Goal: Use online tool/utility: Utilize a website feature to perform a specific function

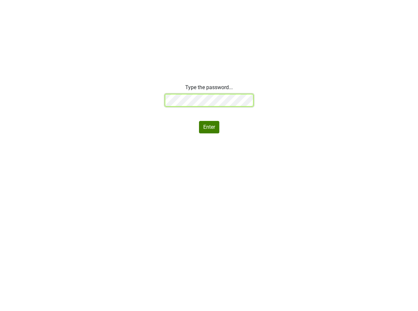
click at [139, 99] on div "Type the password... Enter" at bounding box center [209, 109] width 418 height 50
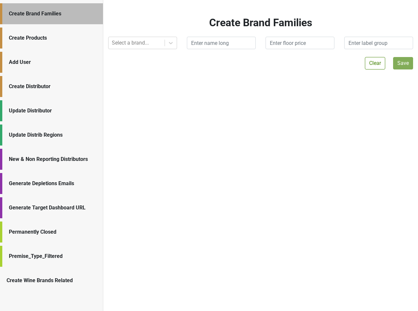
click at [36, 188] on div "Generate Depletions Emails" at bounding box center [51, 183] width 103 height 21
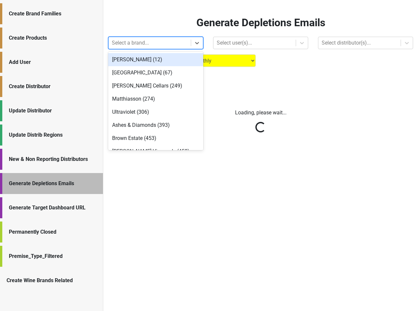
click at [137, 44] on div at bounding box center [150, 42] width 76 height 9
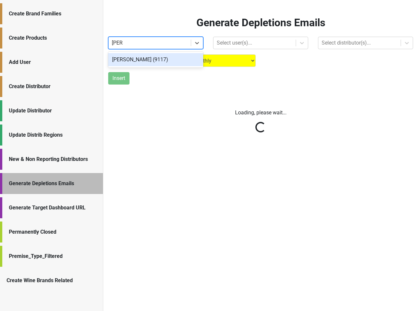
type input "peter"
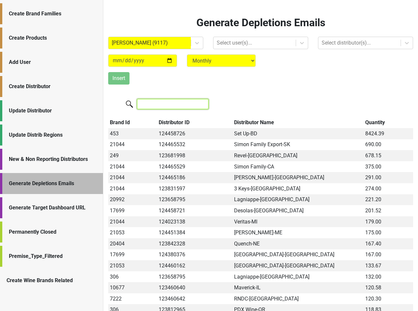
click at [171, 108] on input "search" at bounding box center [172, 104] width 71 height 10
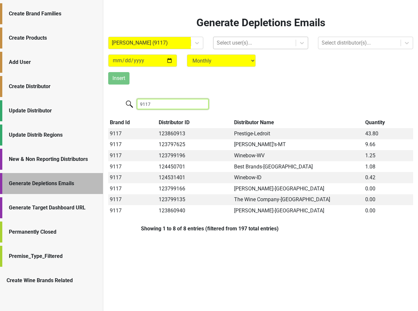
type input "9117"
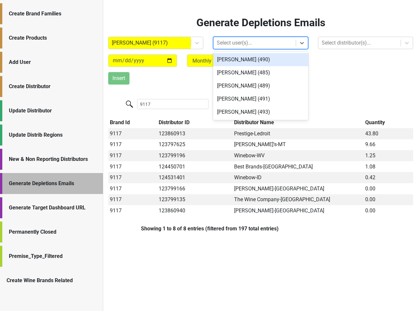
click at [227, 47] on div at bounding box center [255, 42] width 76 height 9
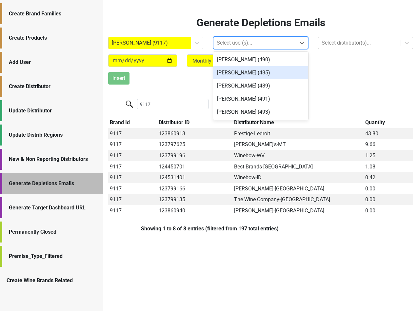
click at [228, 72] on div "Jason Edwards (485)" at bounding box center [260, 72] width 95 height 13
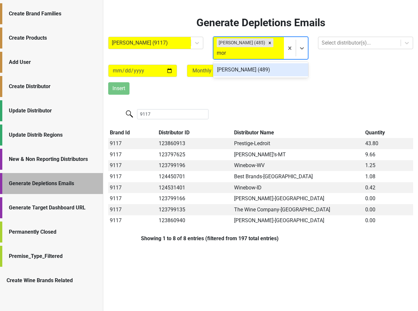
type input "morg"
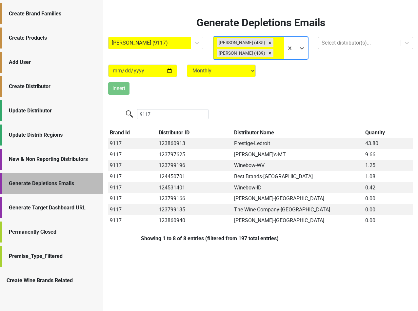
type input "r"
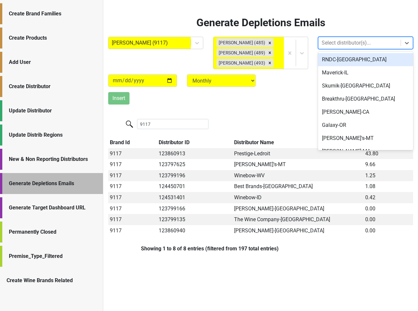
click at [339, 41] on div at bounding box center [359, 42] width 76 height 9
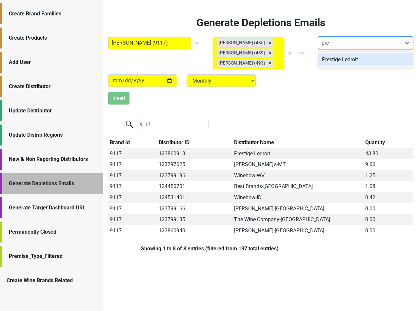
type input "pres"
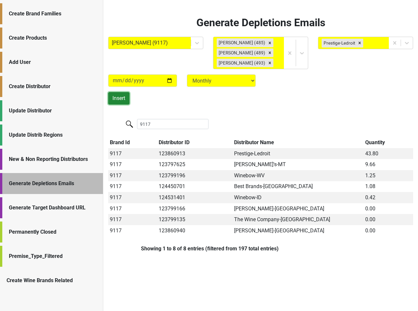
click at [121, 101] on button "Insert" at bounding box center [118, 98] width 21 height 12
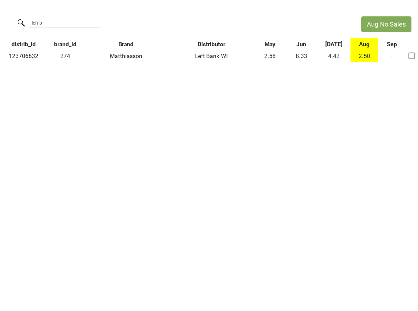
click at [9, 23] on div "left b" at bounding box center [177, 23] width 354 height 14
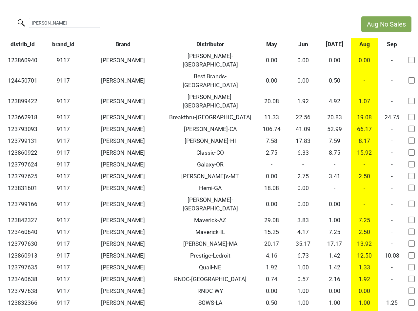
type input "peter mi"
click at [359, 44] on th "Aug" at bounding box center [365, 44] width 28 height 12
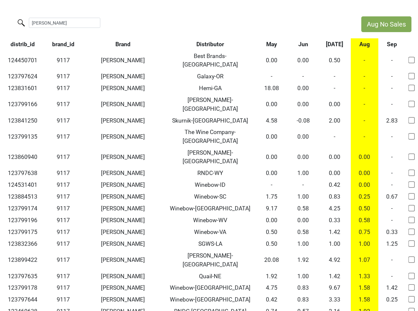
click at [359, 44] on th "Aug" at bounding box center [365, 44] width 28 height 12
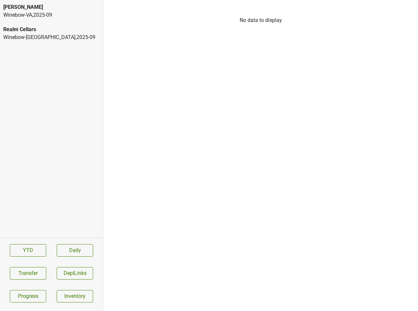
click at [48, 15] on div "Winebow-VA , 2025 - 09" at bounding box center [51, 15] width 96 height 8
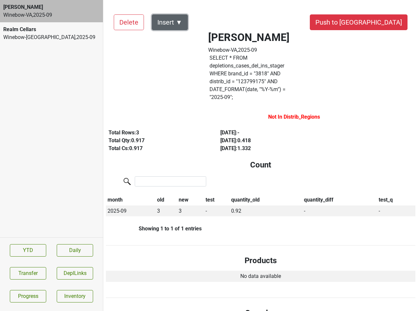
click at [183, 19] on button "Insert ▼" at bounding box center [170, 22] width 36 height 16
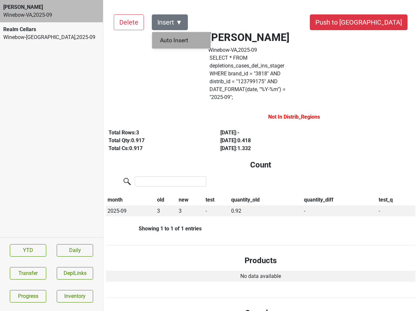
click at [179, 38] on div "Auto Insert" at bounding box center [181, 40] width 58 height 17
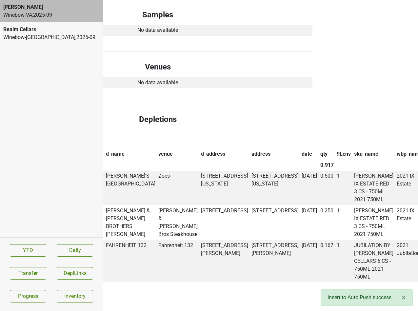
scroll to position [0, 103]
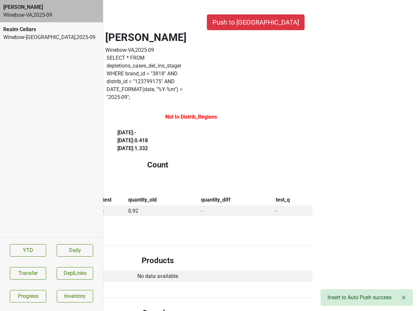
click at [185, 58] on label "SELECT * FROM depletions_cases_del_ins_stager WHERE brand_id = " 3818 " AND dis…" at bounding box center [145, 77] width 79 height 47
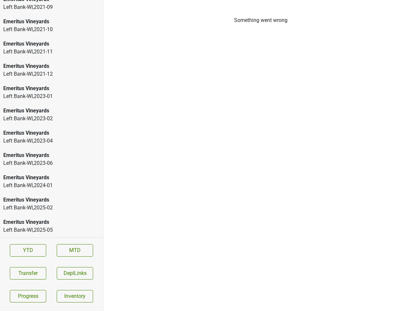
scroll to position [1010, 0]
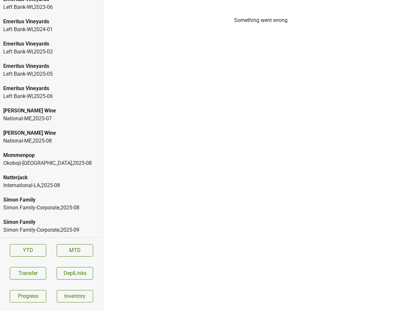
click at [50, 179] on div "Natterjack" at bounding box center [51, 178] width 96 height 8
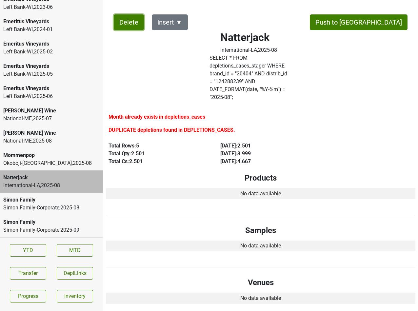
click at [123, 20] on button "Delete" at bounding box center [129, 22] width 30 height 16
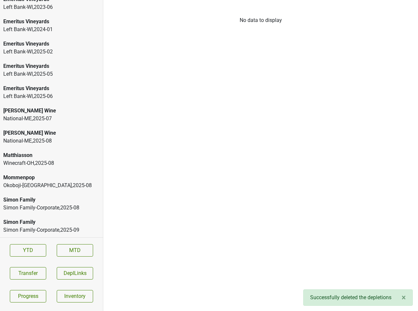
click at [37, 159] on div "Matthiasson" at bounding box center [51, 155] width 96 height 8
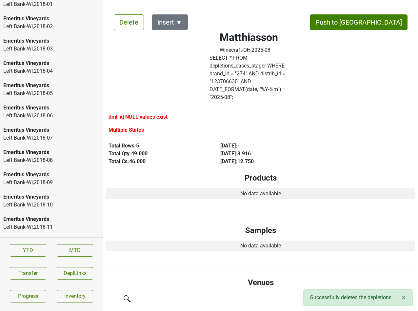
scroll to position [0, 0]
